Goal: Information Seeking & Learning: Learn about a topic

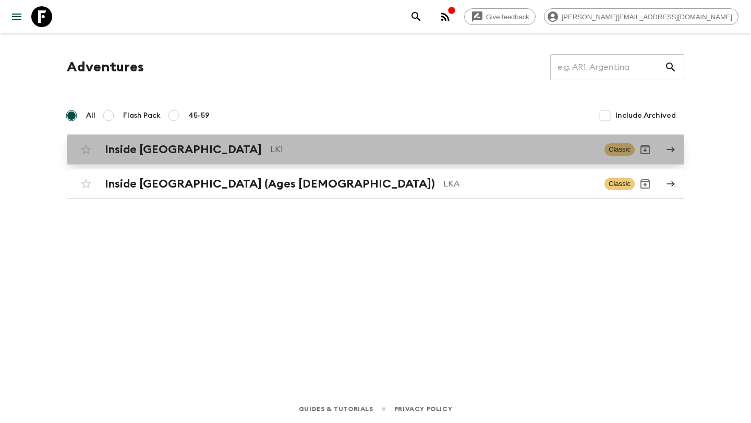
click at [270, 151] on p "LK1" at bounding box center [433, 149] width 326 height 13
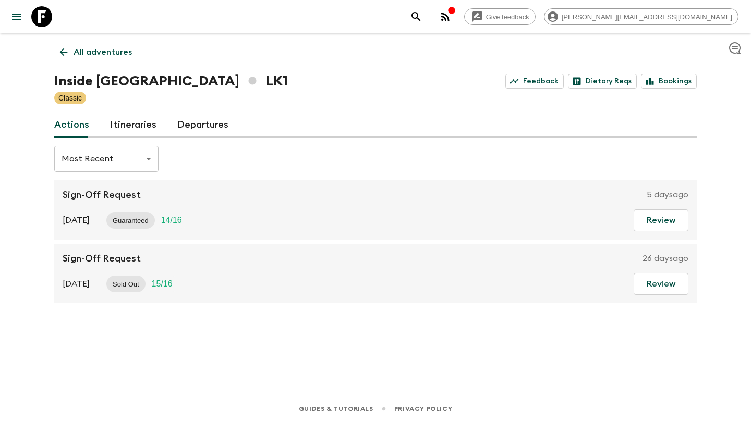
click at [65, 51] on icon at bounding box center [63, 51] width 11 height 11
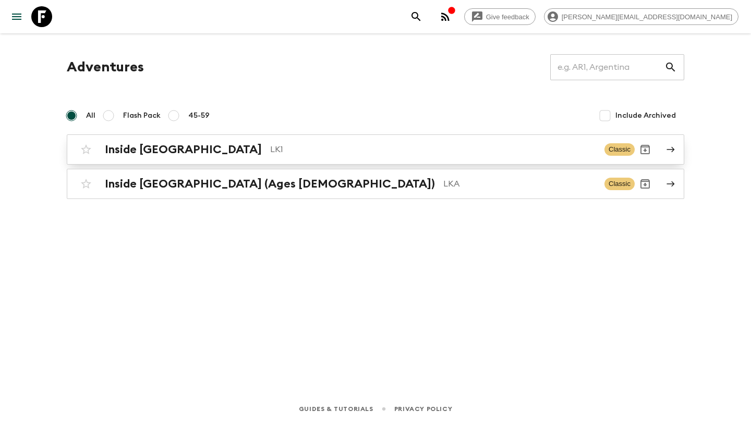
click at [270, 152] on p "LK1" at bounding box center [433, 149] width 326 height 13
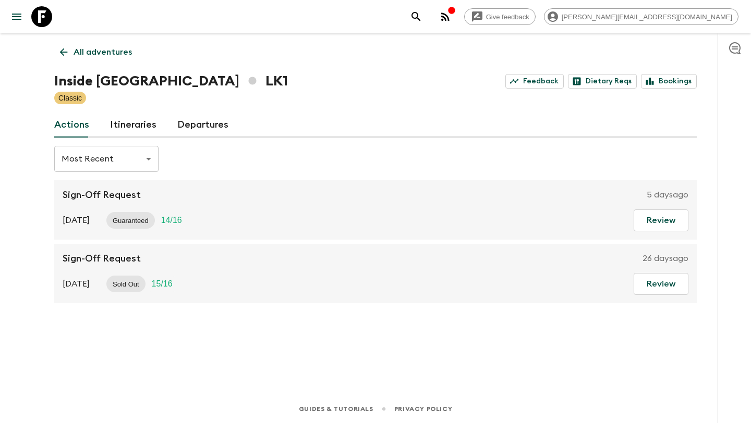
click at [144, 131] on link "Itineraries" at bounding box center [133, 125] width 46 height 25
